Goal: Register for event/course

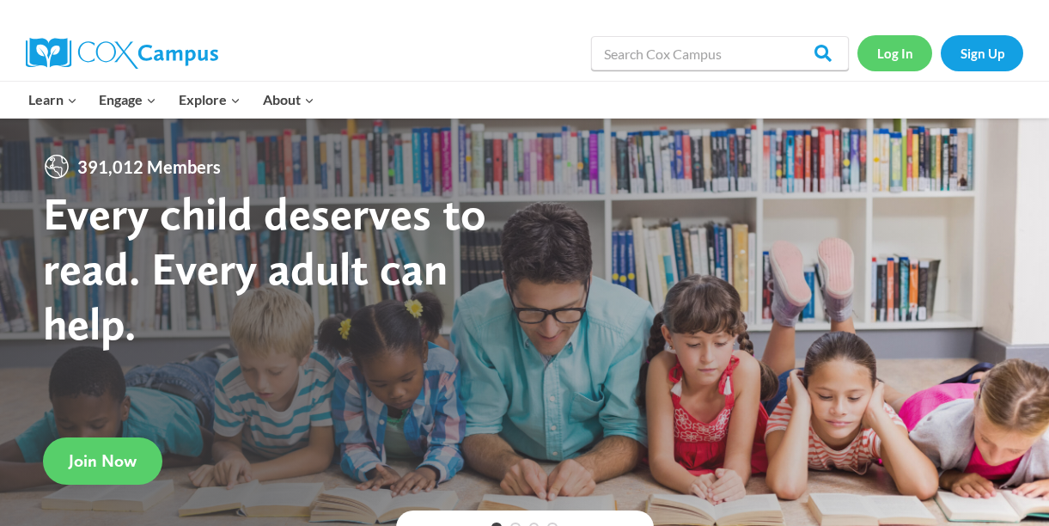
click at [889, 53] on link "Log In" at bounding box center [894, 52] width 75 height 35
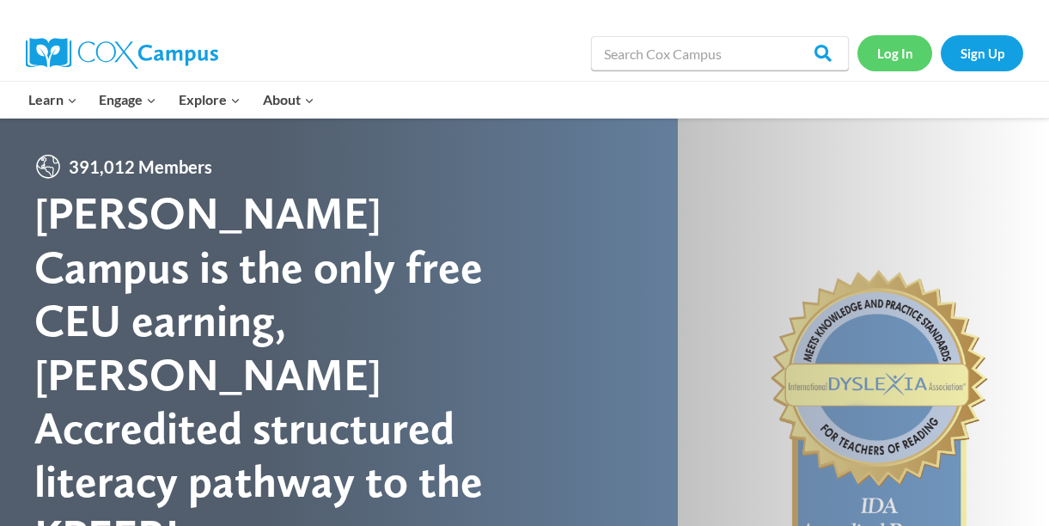
click at [889, 53] on link "Log In" at bounding box center [894, 52] width 75 height 35
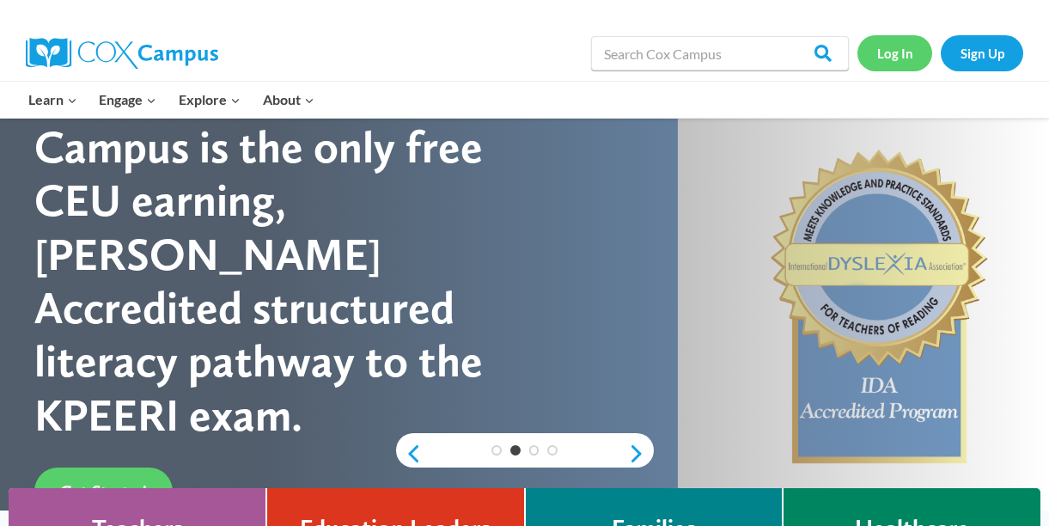
scroll to position [121, 0]
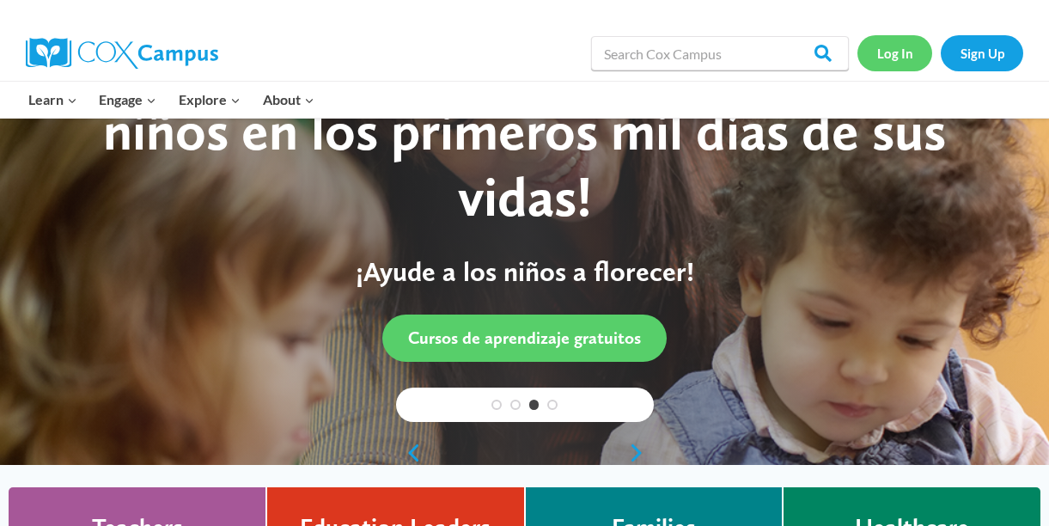
click at [905, 52] on link "Log In" at bounding box center [894, 52] width 75 height 35
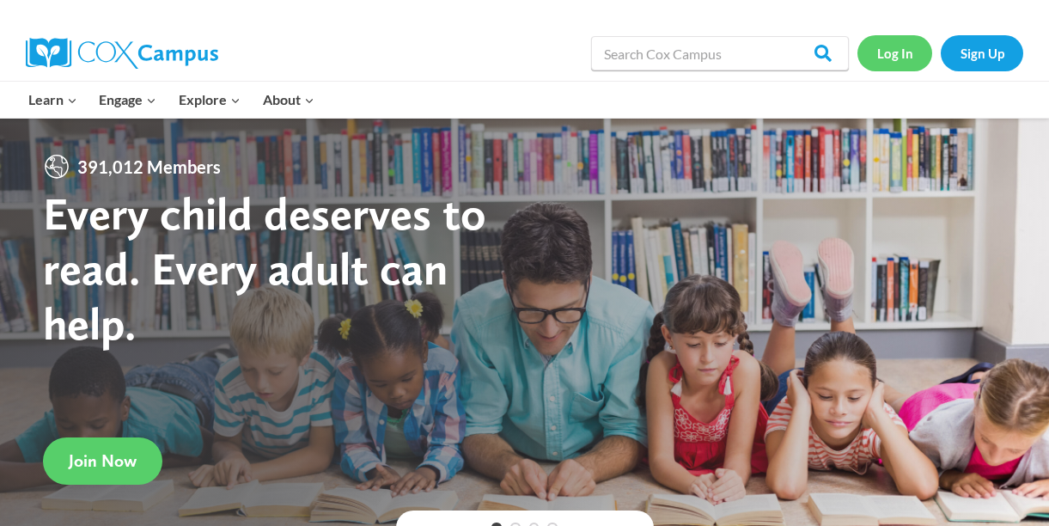
click at [884, 55] on link "Log In" at bounding box center [894, 52] width 75 height 35
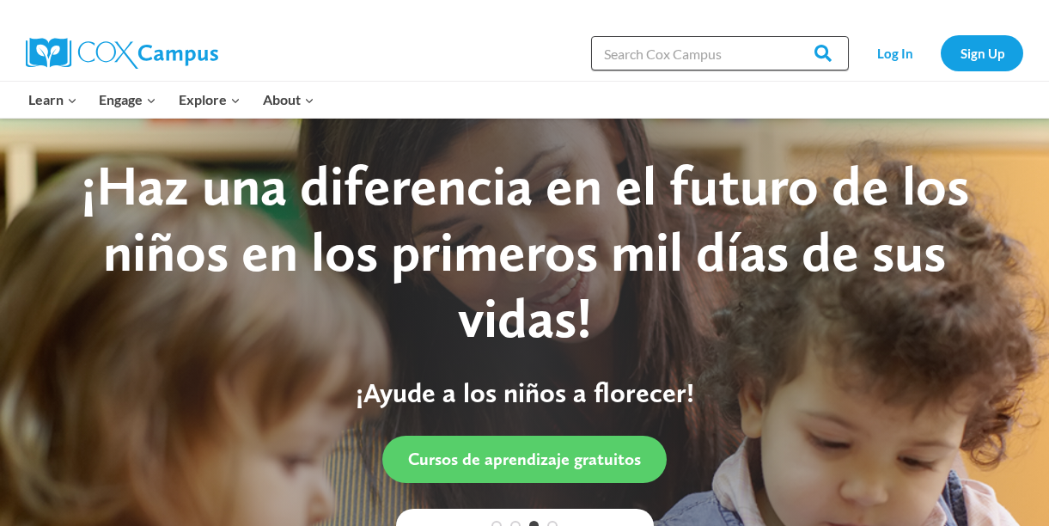
click at [716, 51] on input "Search in https://coxcampus.org/" at bounding box center [720, 53] width 258 height 34
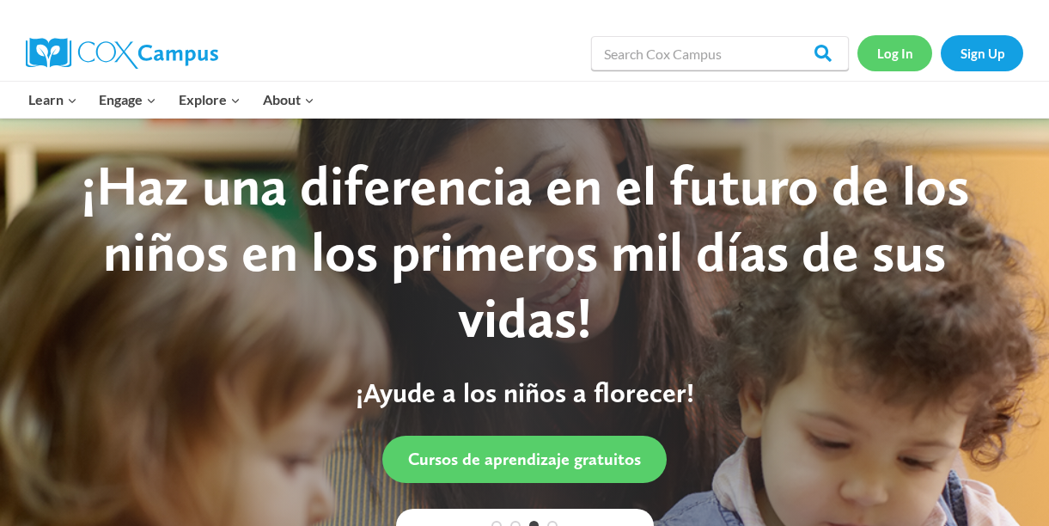
click at [900, 48] on link "Log In" at bounding box center [894, 52] width 75 height 35
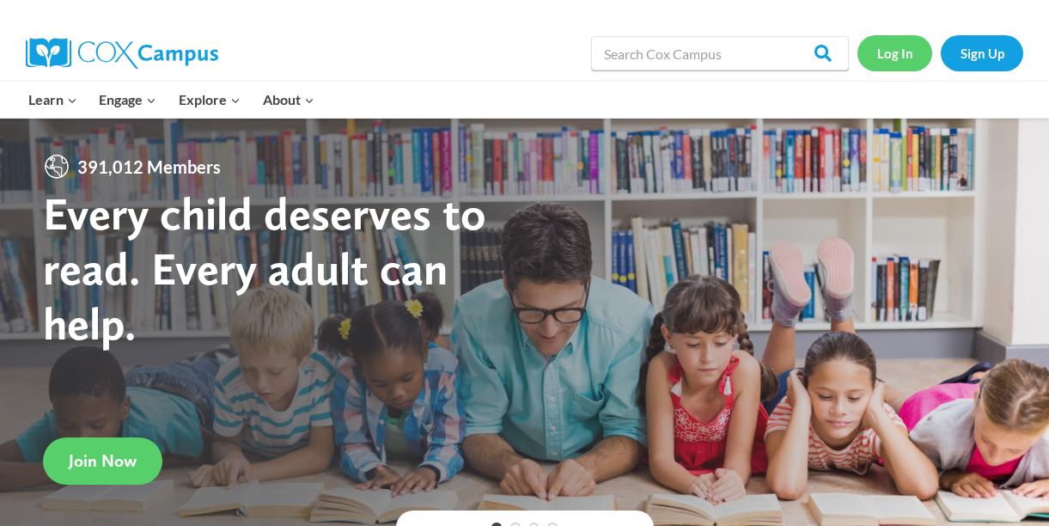
click at [889, 57] on link "Log In" at bounding box center [894, 52] width 75 height 35
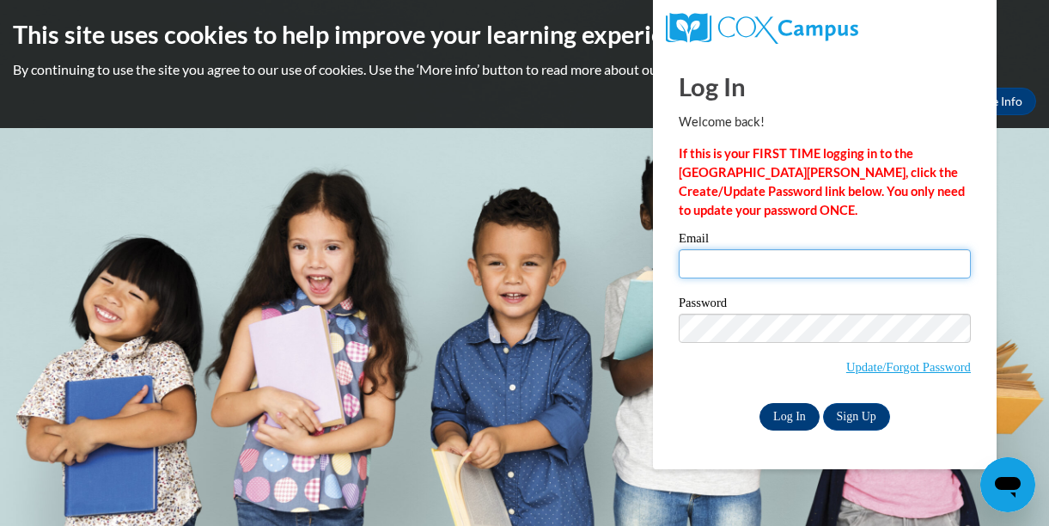
type input "mmcrae@savcds.org"
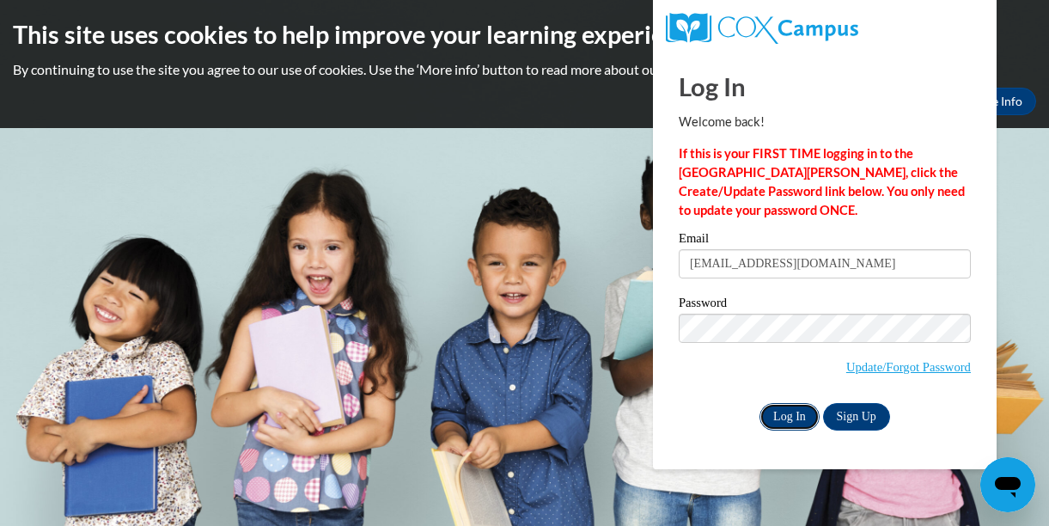
click at [782, 416] on input "Log In" at bounding box center [789, 416] width 60 height 27
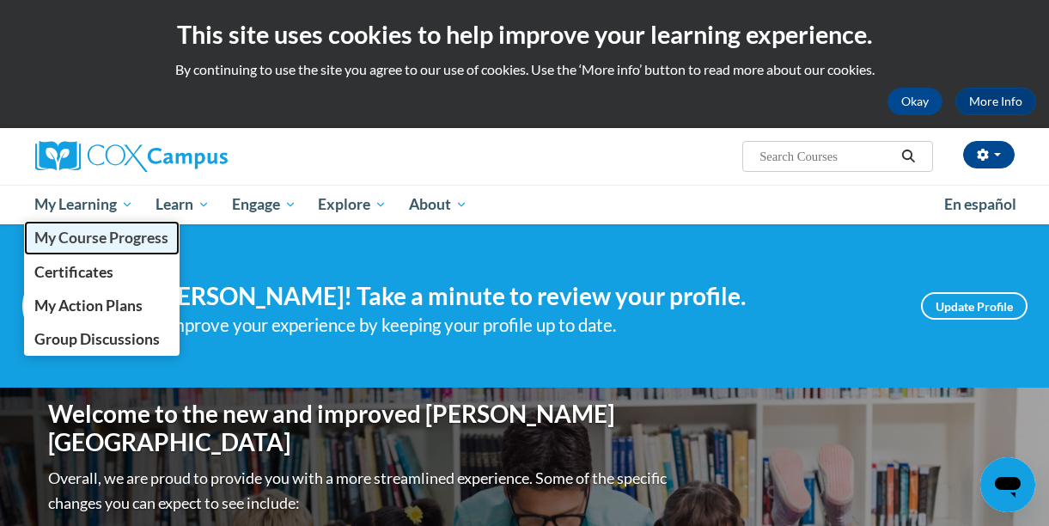
click at [117, 233] on span "My Course Progress" at bounding box center [101, 237] width 134 height 18
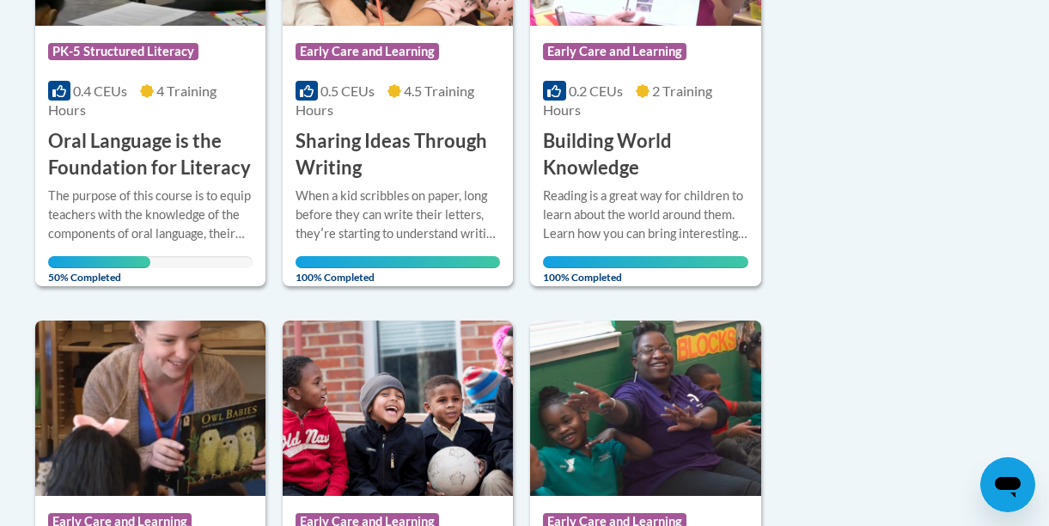
scroll to position [540, 0]
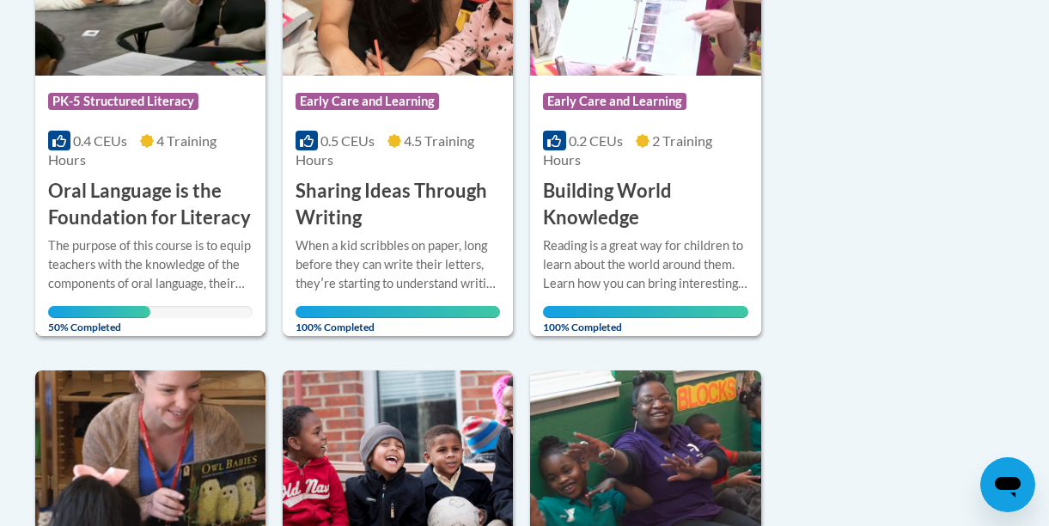
click at [168, 192] on h3 "Oral Language is the Foundation for Literacy" at bounding box center [150, 204] width 204 height 53
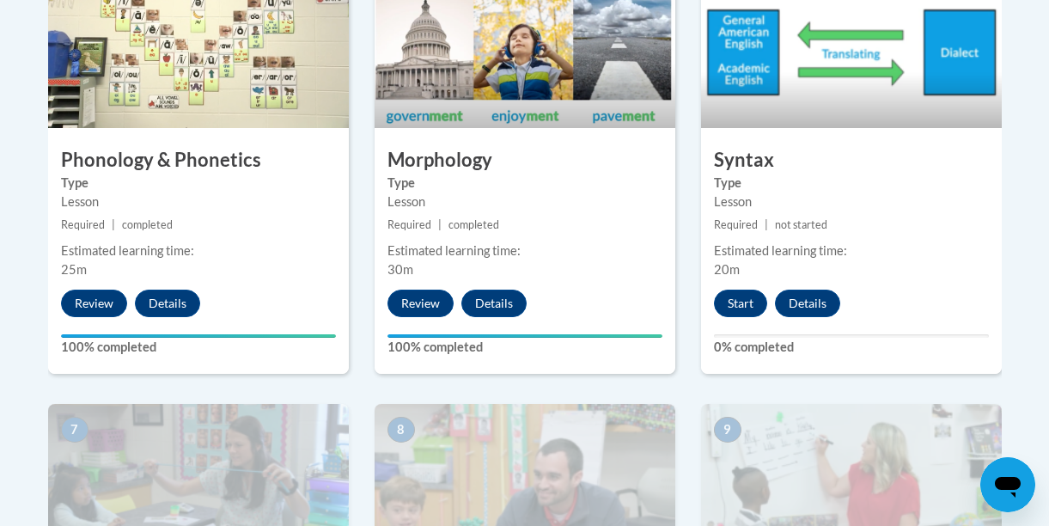
scroll to position [1143, 0]
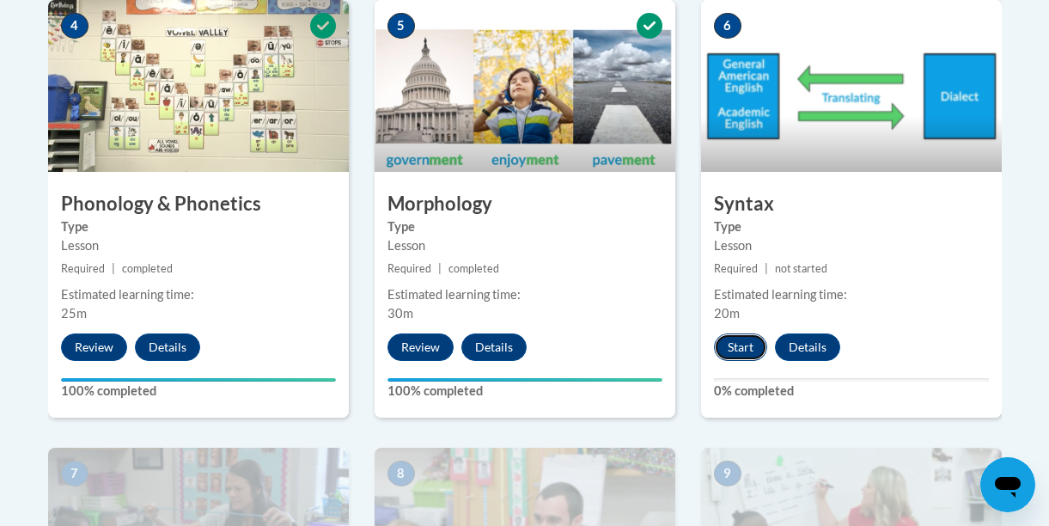
click at [740, 344] on button "Start" at bounding box center [740, 346] width 53 height 27
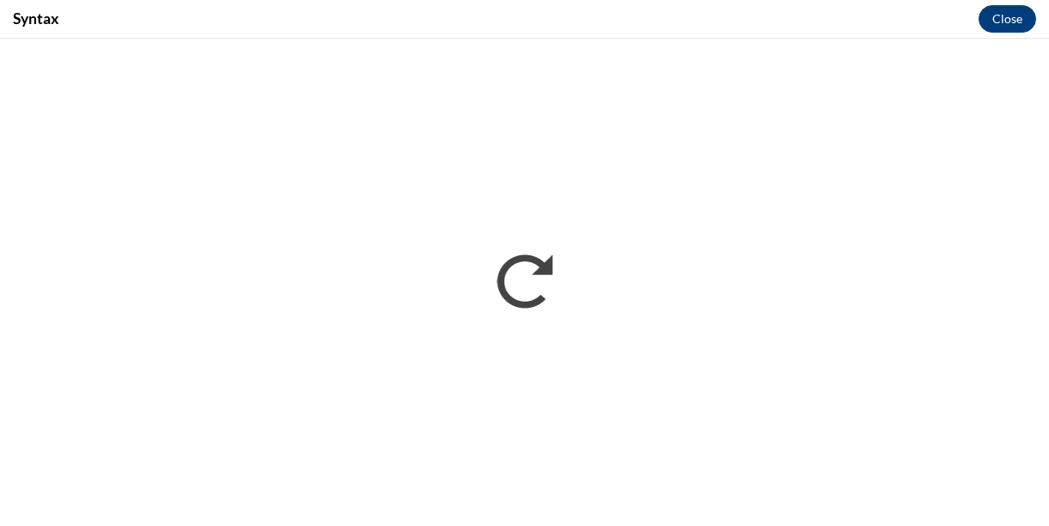
scroll to position [0, 0]
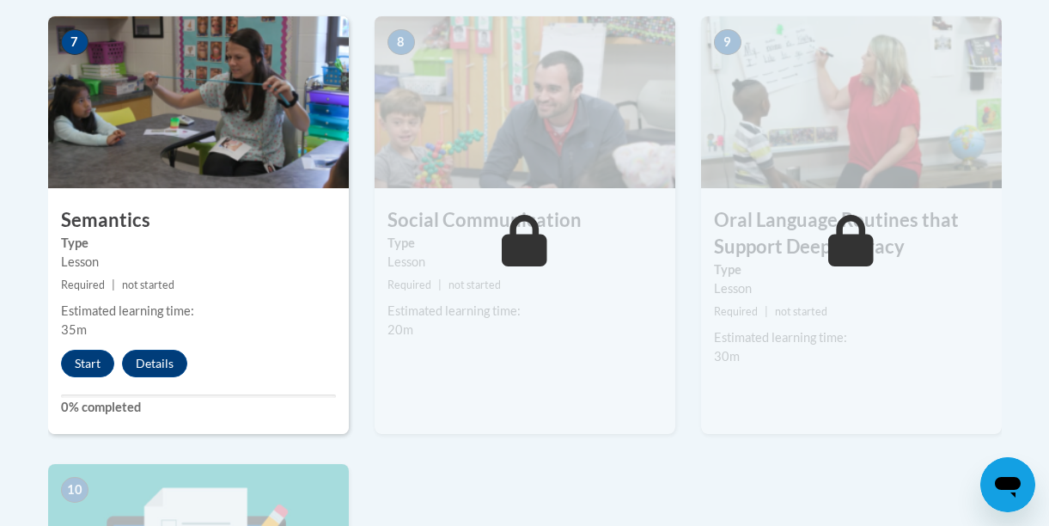
scroll to position [1589, 0]
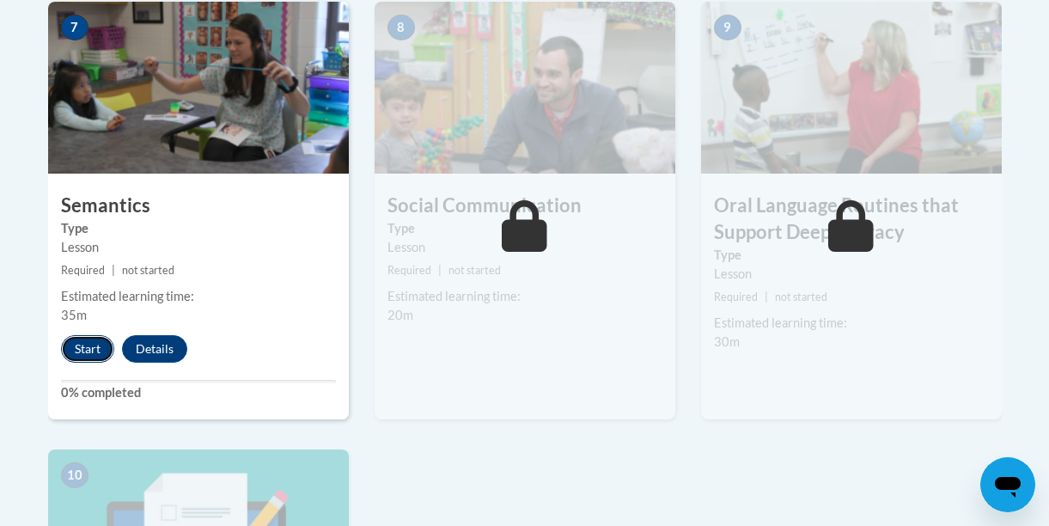
click at [102, 344] on button "Start" at bounding box center [87, 348] width 53 height 27
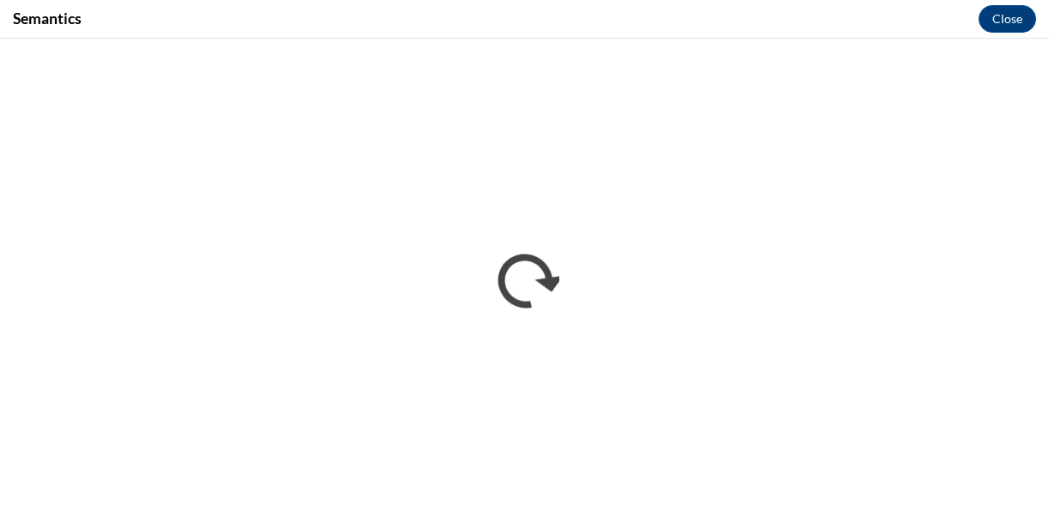
scroll to position [0, 0]
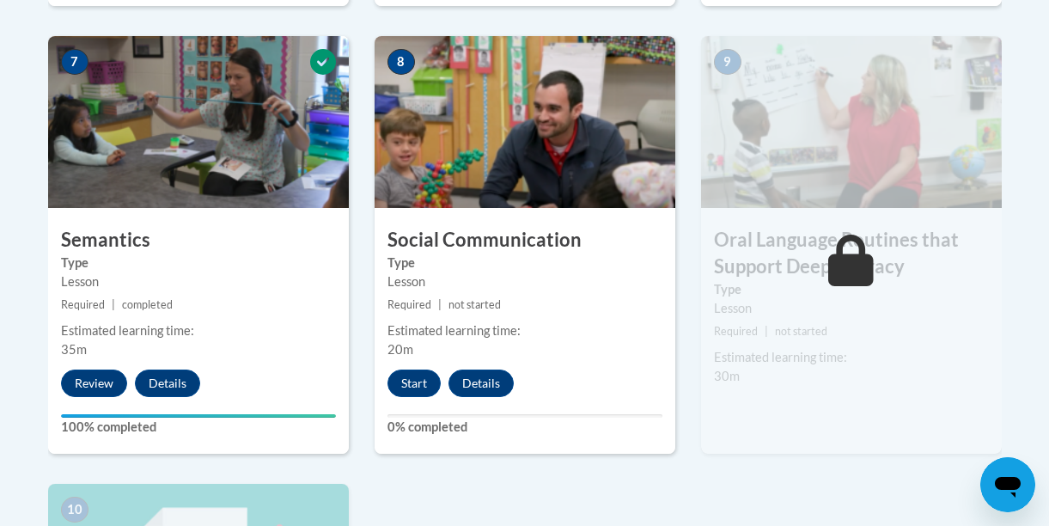
scroll to position [1557, 0]
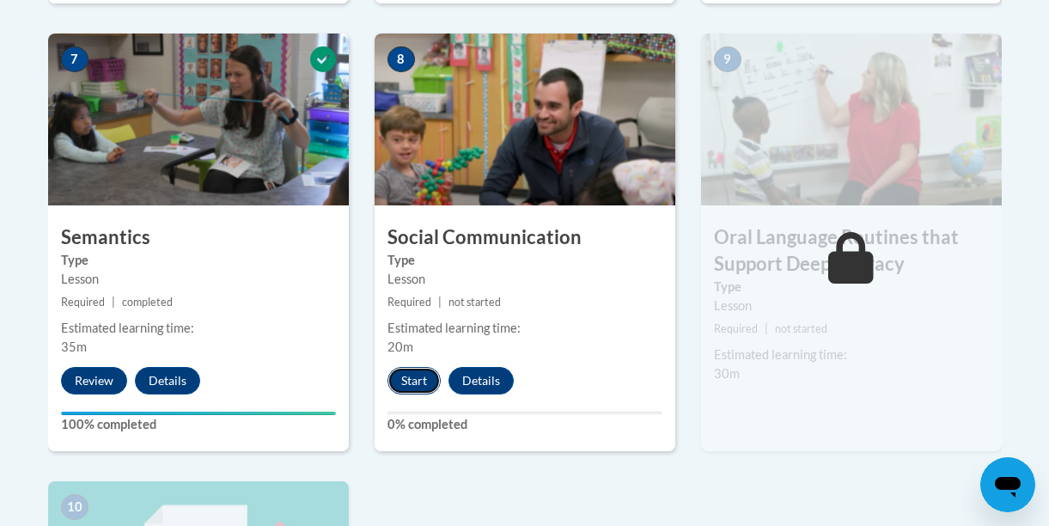
click at [411, 384] on button "Start" at bounding box center [413, 380] width 53 height 27
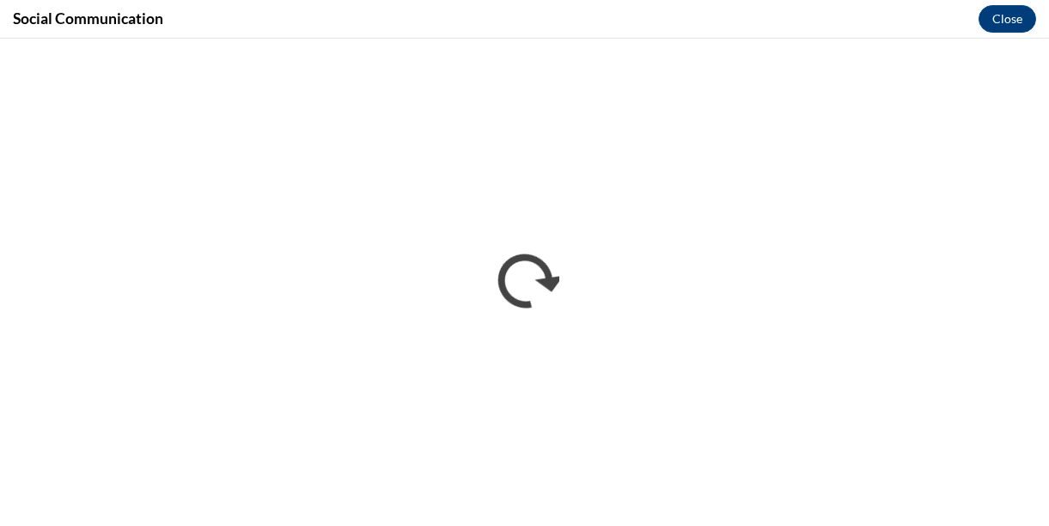
scroll to position [0, 0]
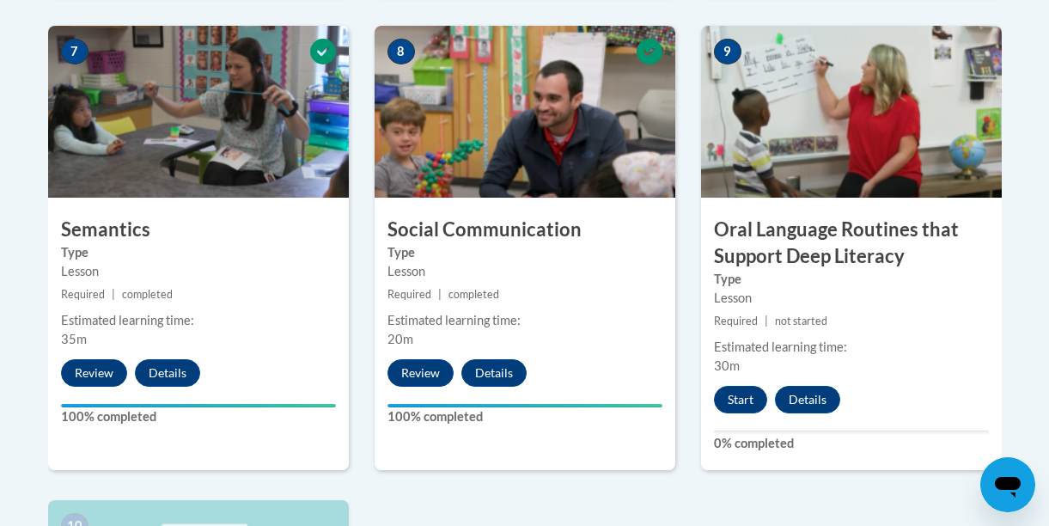
scroll to position [1562, 0]
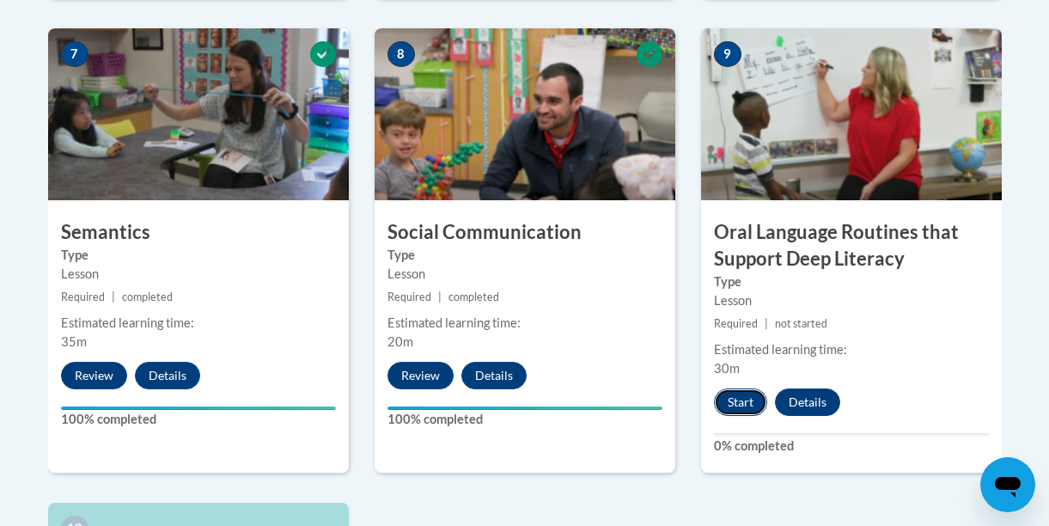
click at [744, 404] on button "Start" at bounding box center [740, 401] width 53 height 27
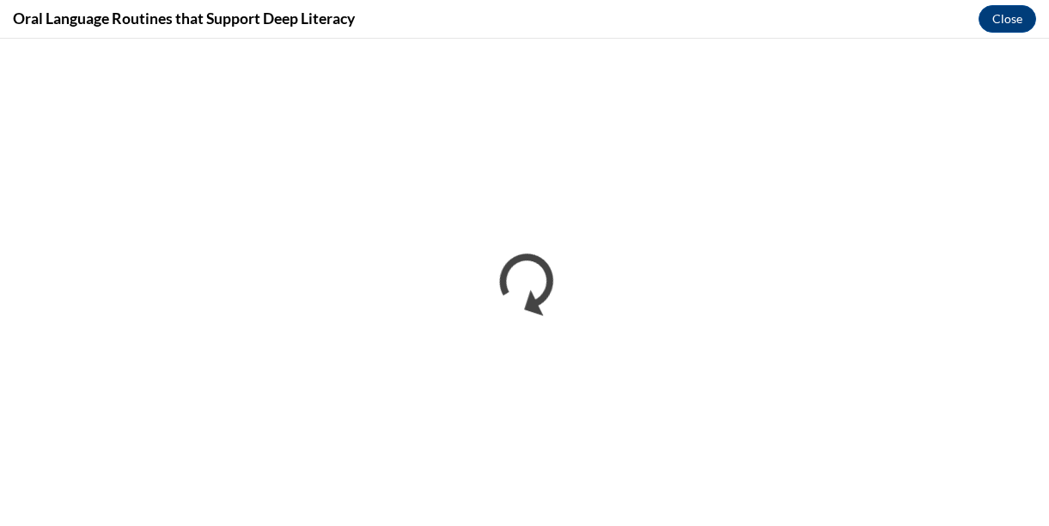
scroll to position [0, 0]
